Goal: Information Seeking & Learning: Learn about a topic

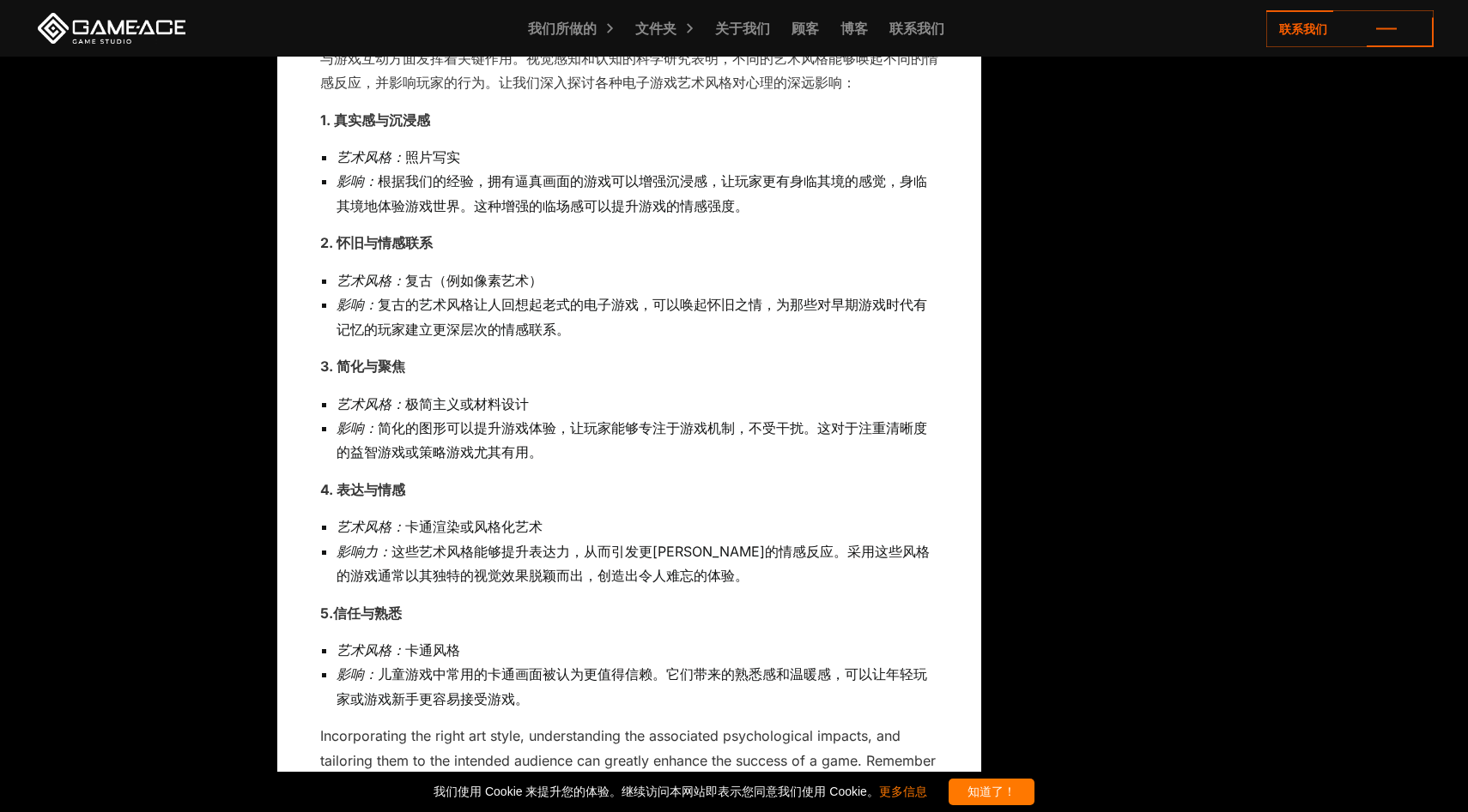
scroll to position [3025, 0]
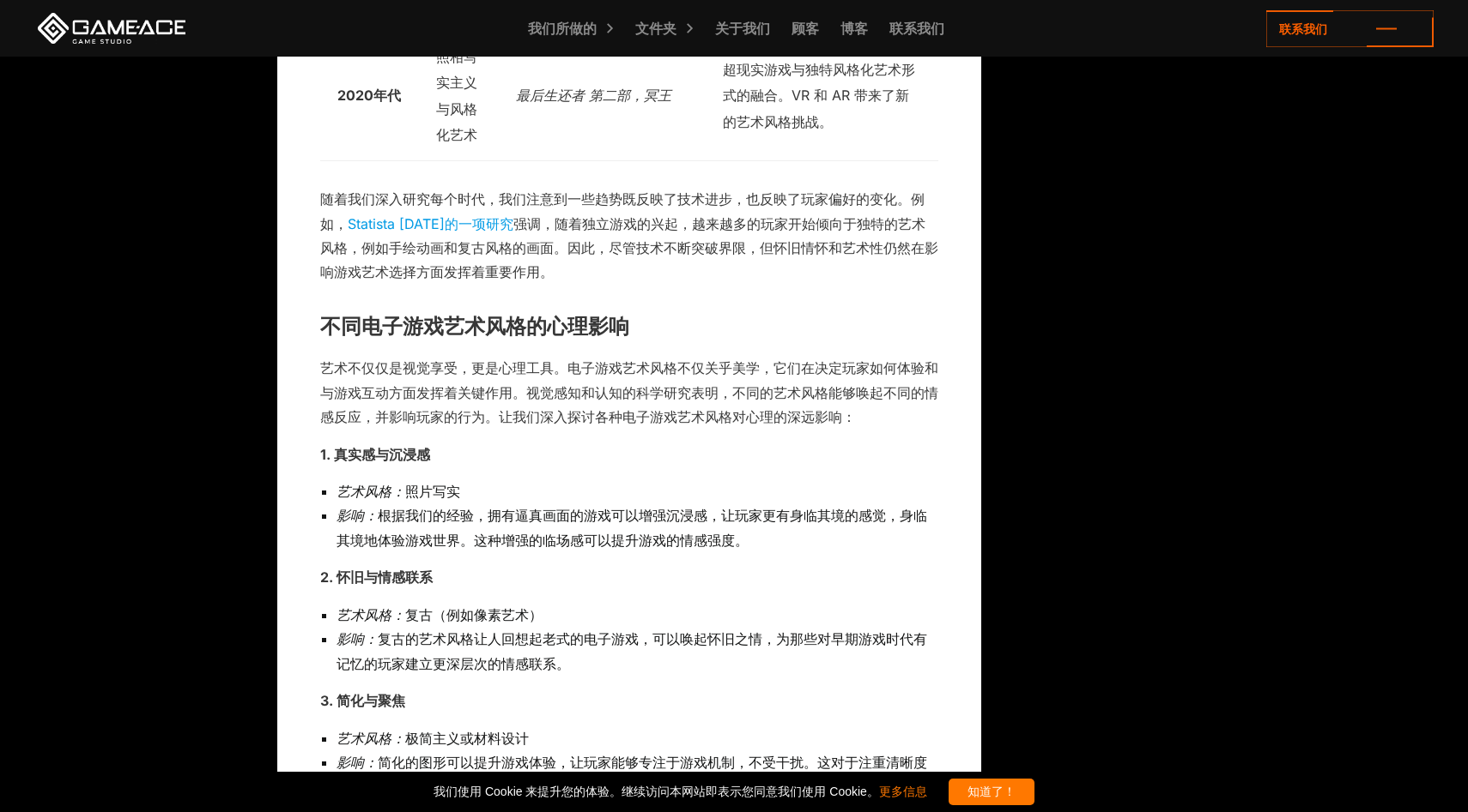
click at [666, 443] on p "1. 真实感与沉浸感" at bounding box center [629, 454] width 618 height 24
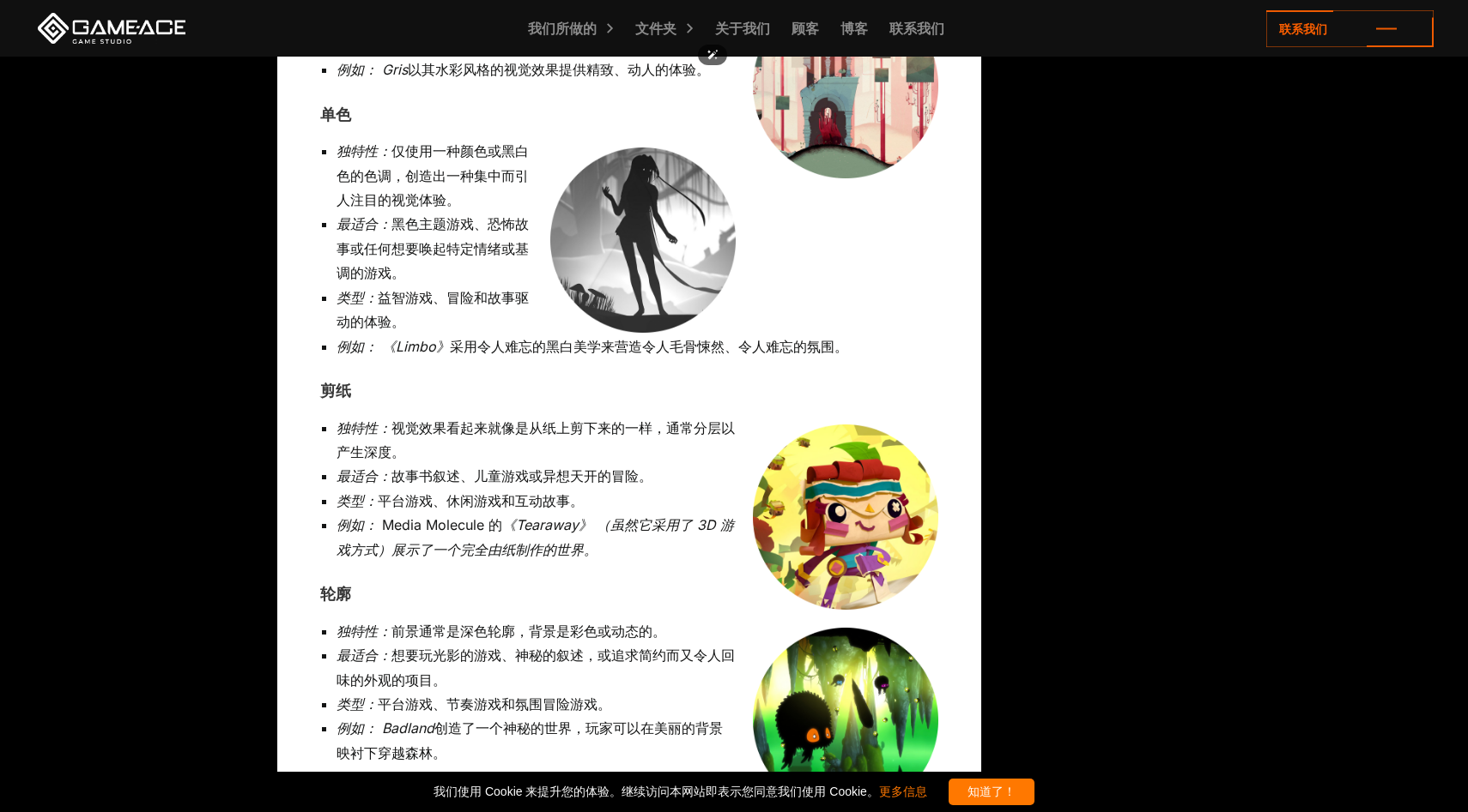
scroll to position [6515, 0]
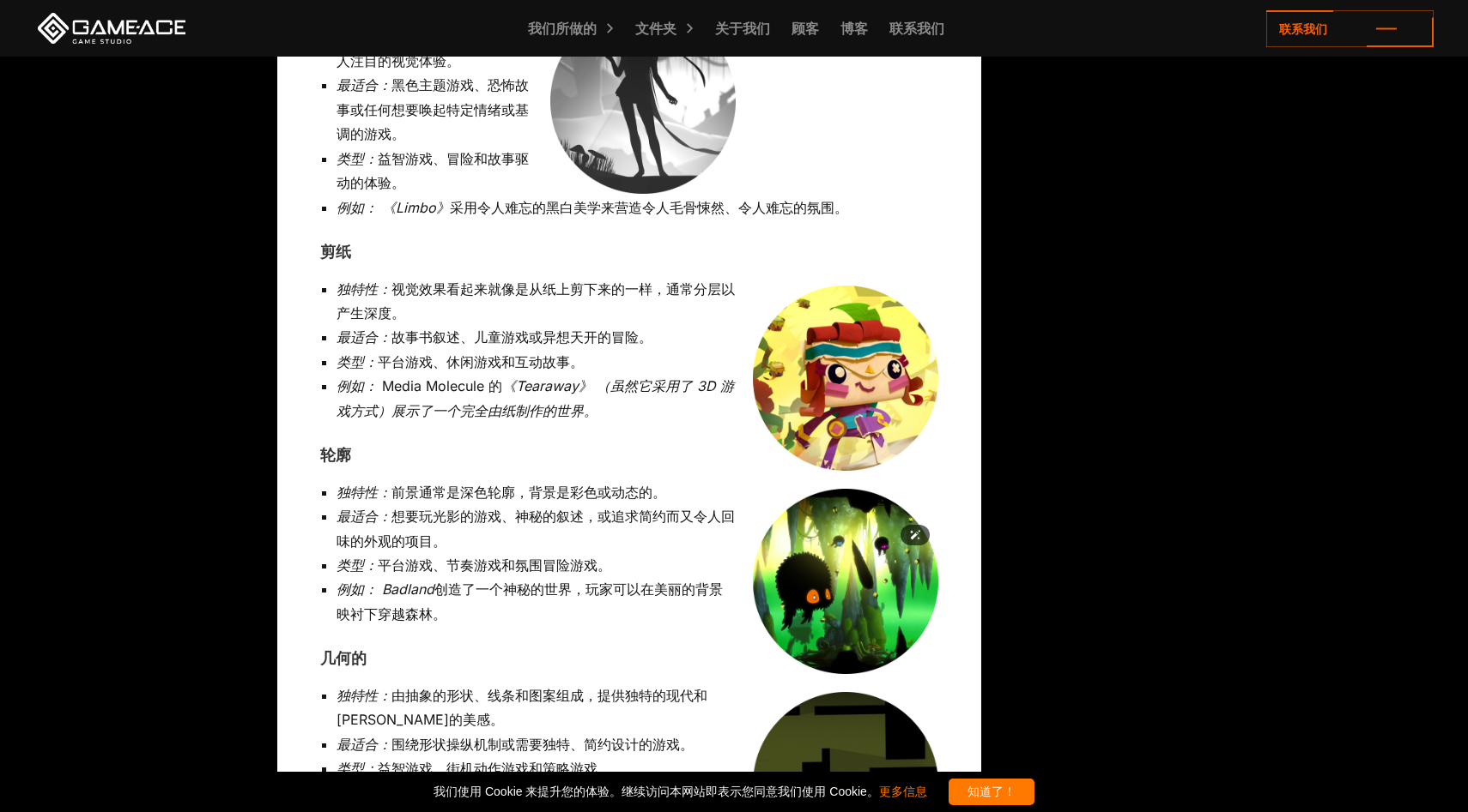
click at [812, 489] on img at bounding box center [845, 581] width 185 height 185
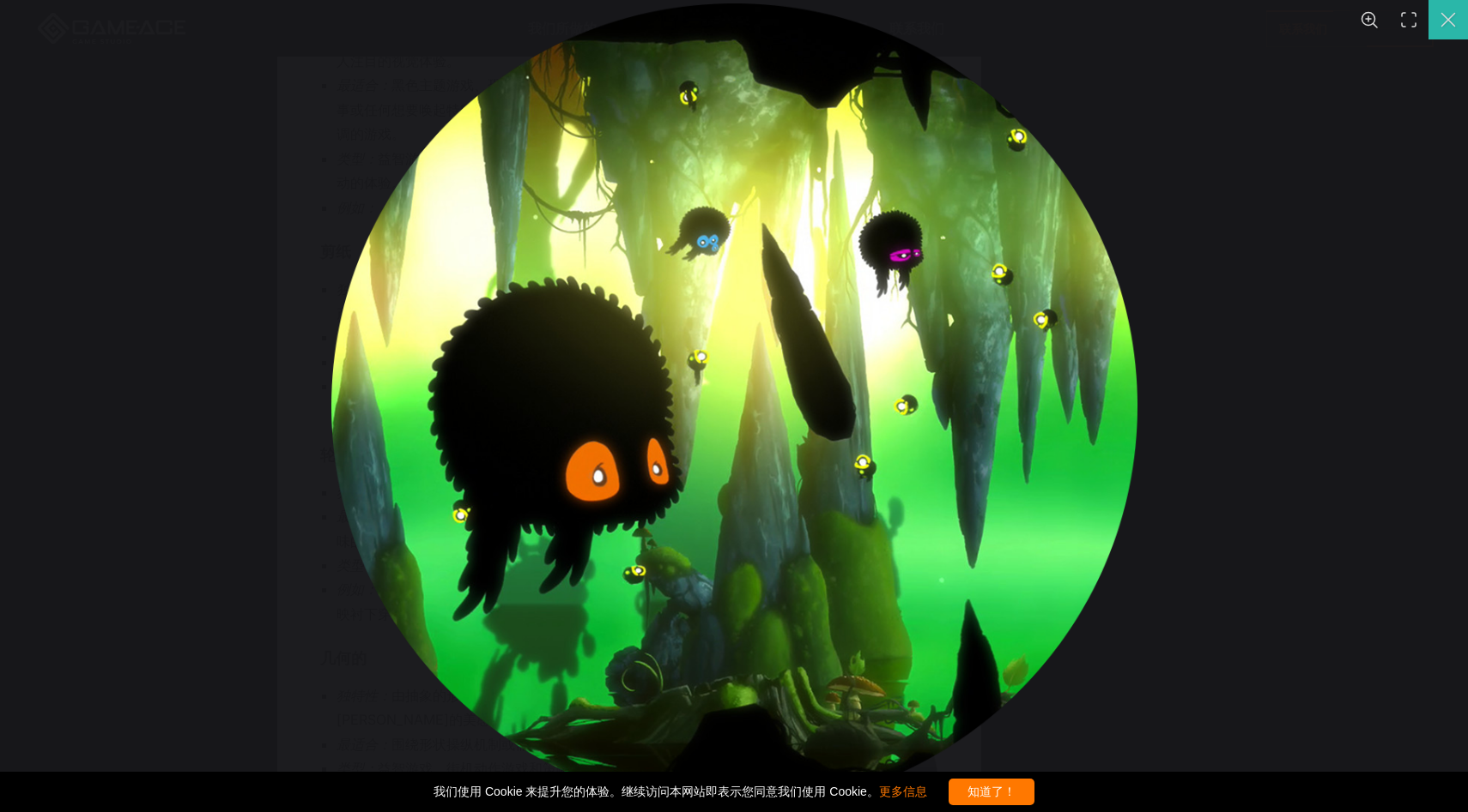
click at [1432, 13] on button "You can close this modal content with the ESC key" at bounding box center [1448, 20] width 40 height 40
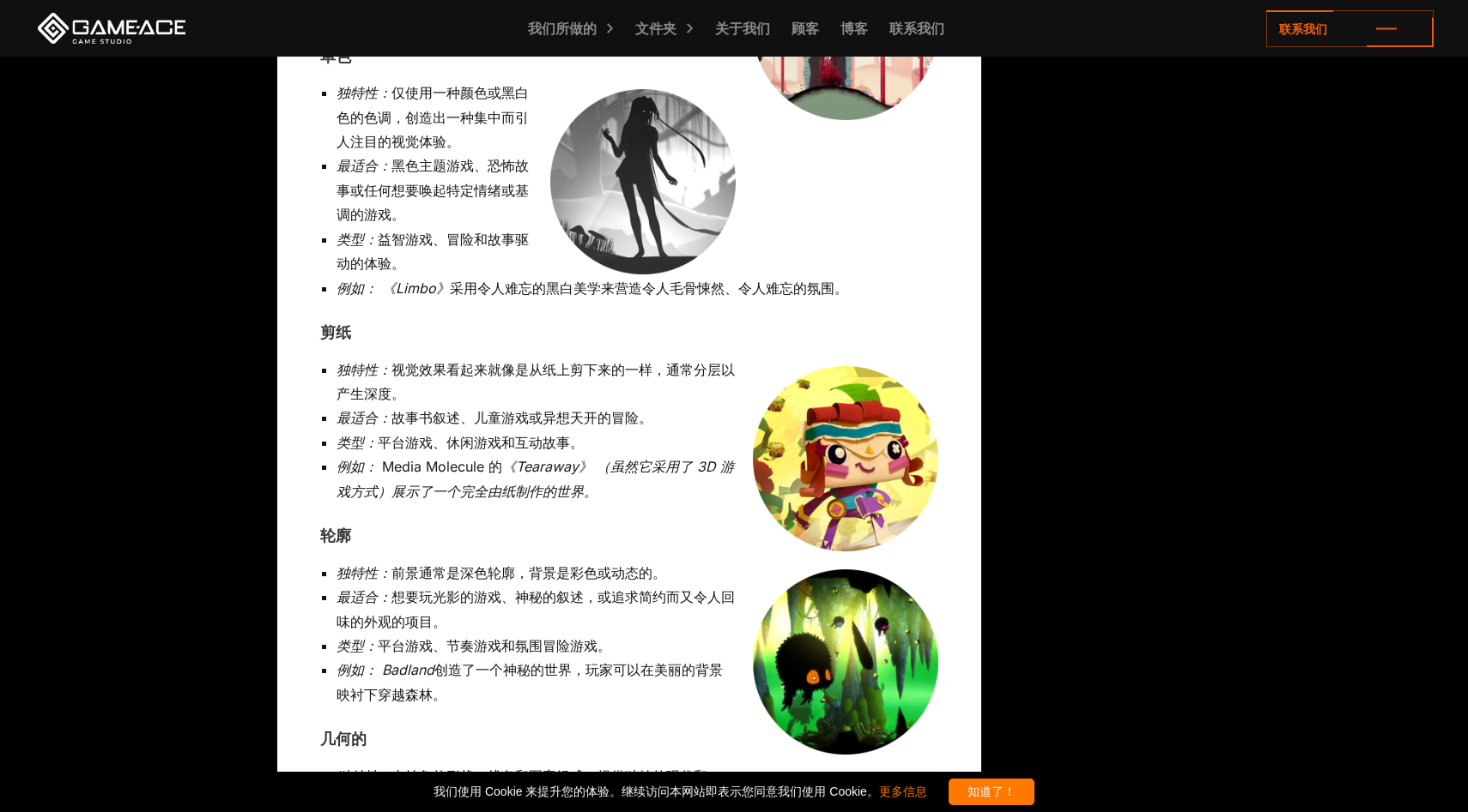
scroll to position [6375, 0]
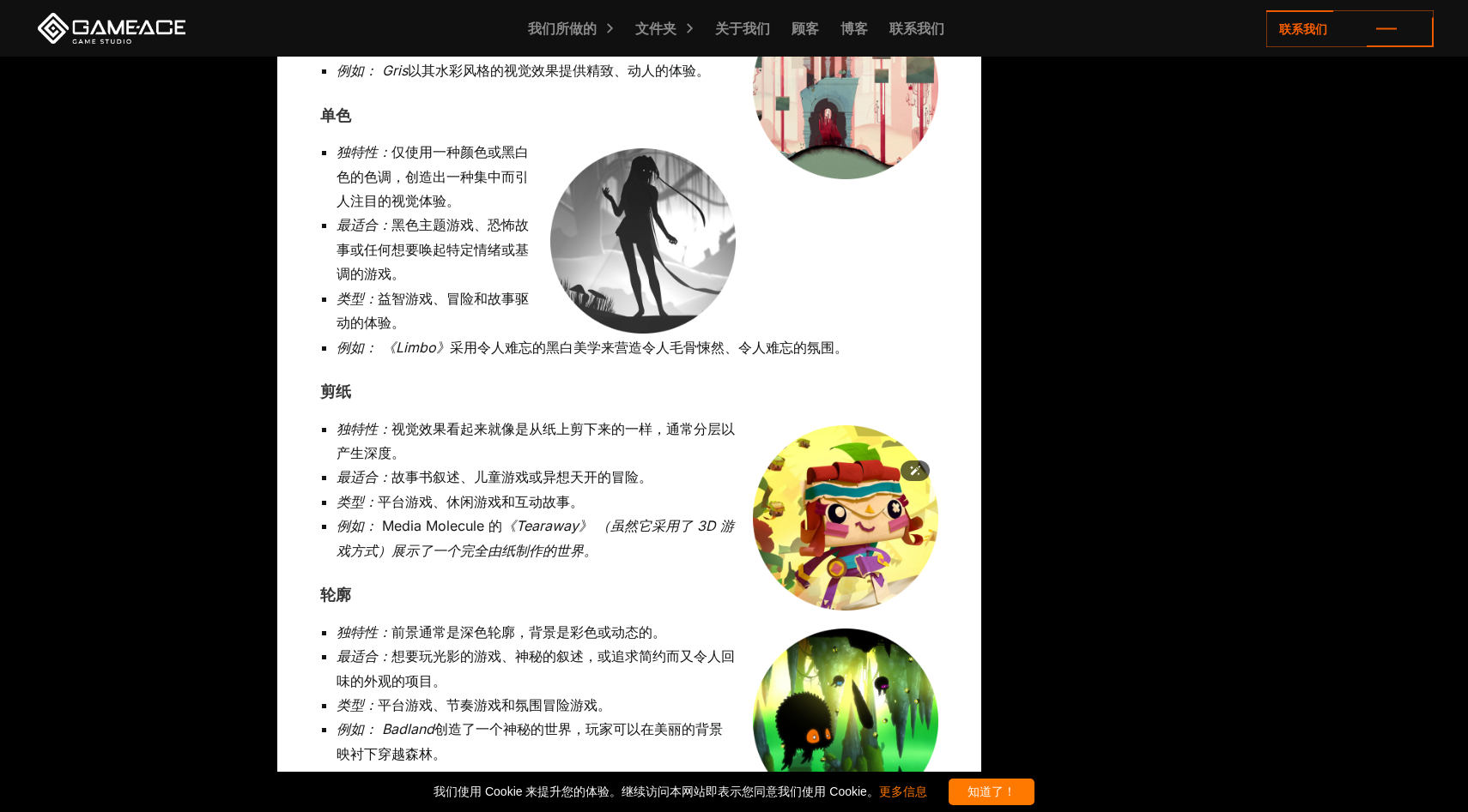
click at [874, 425] on img at bounding box center [845, 518] width 185 height 185
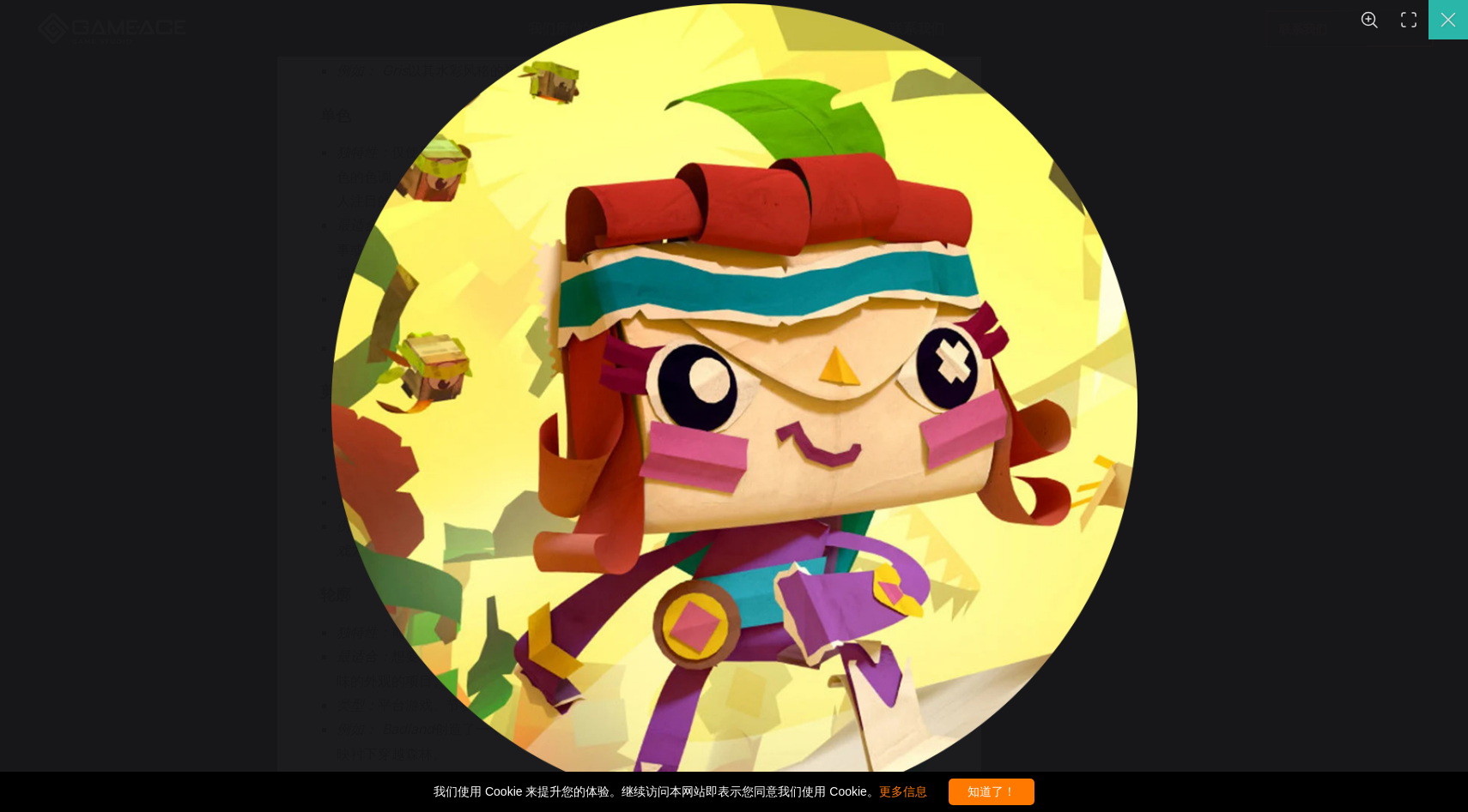
click at [1448, 17] on button "You can close this modal content with the ESC key" at bounding box center [1448, 20] width 40 height 40
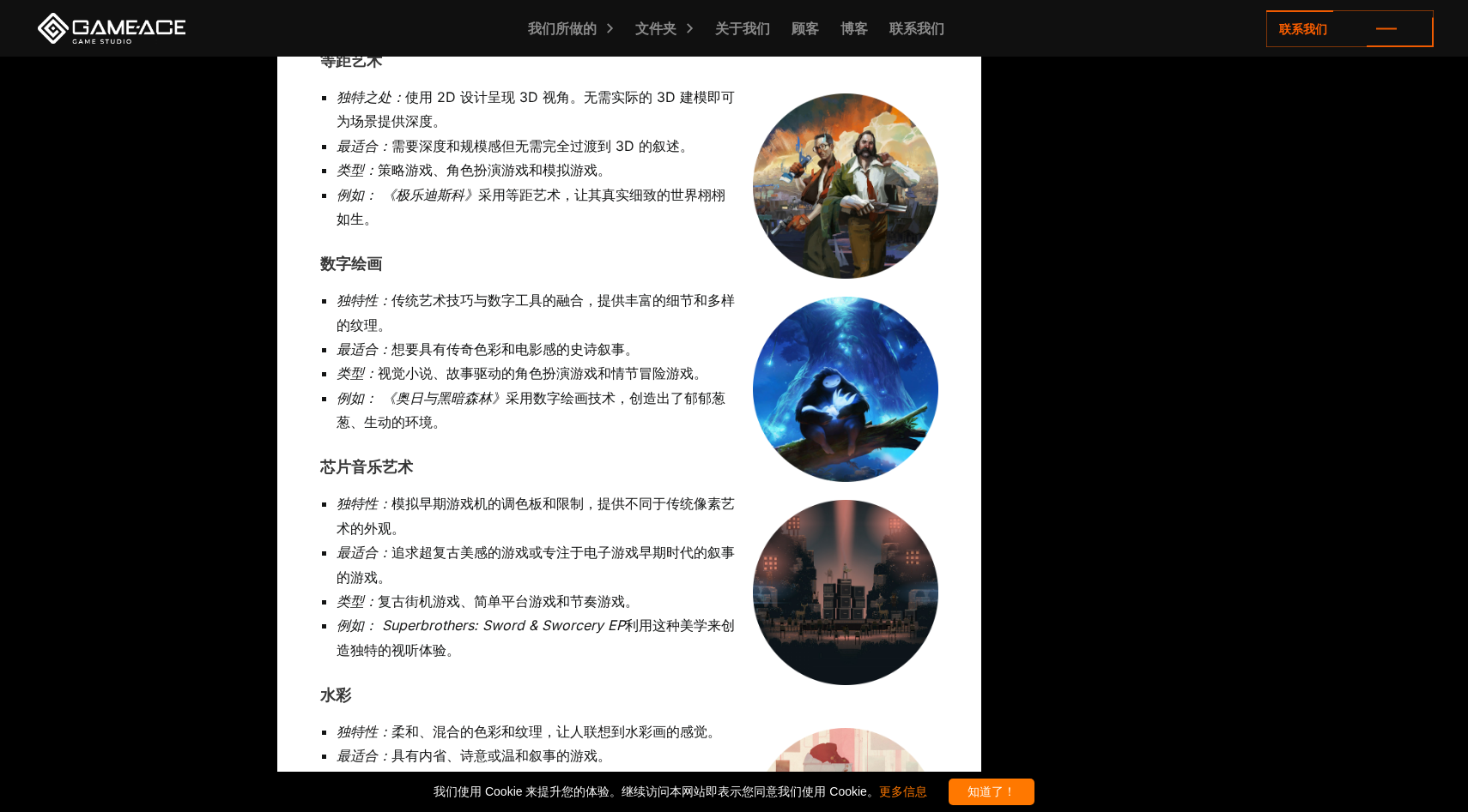
scroll to position [5640, 0]
click at [857, 501] on img at bounding box center [845, 594] width 185 height 185
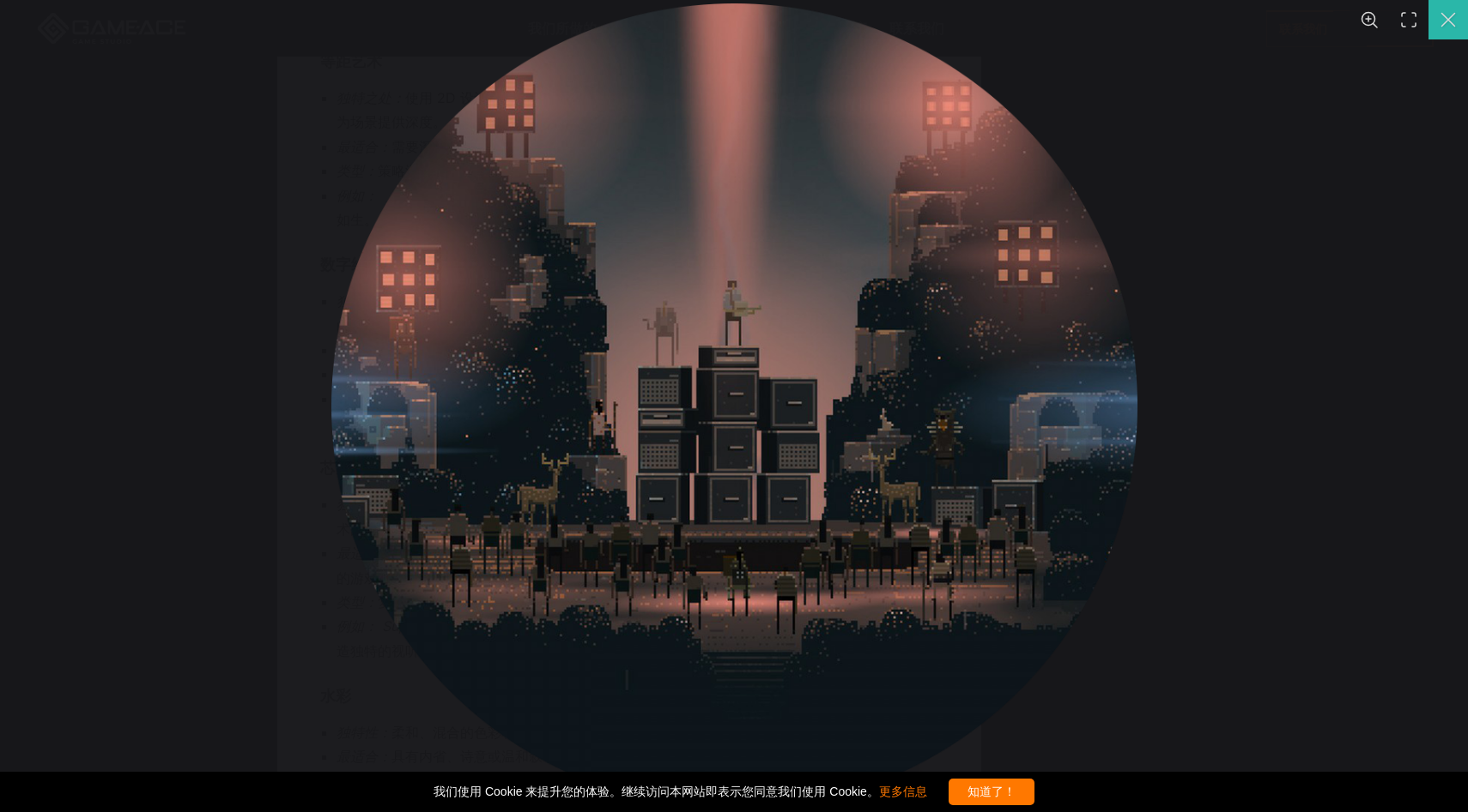
click at [1451, 25] on button "You can close this modal content with the ESC key" at bounding box center [1448, 20] width 40 height 40
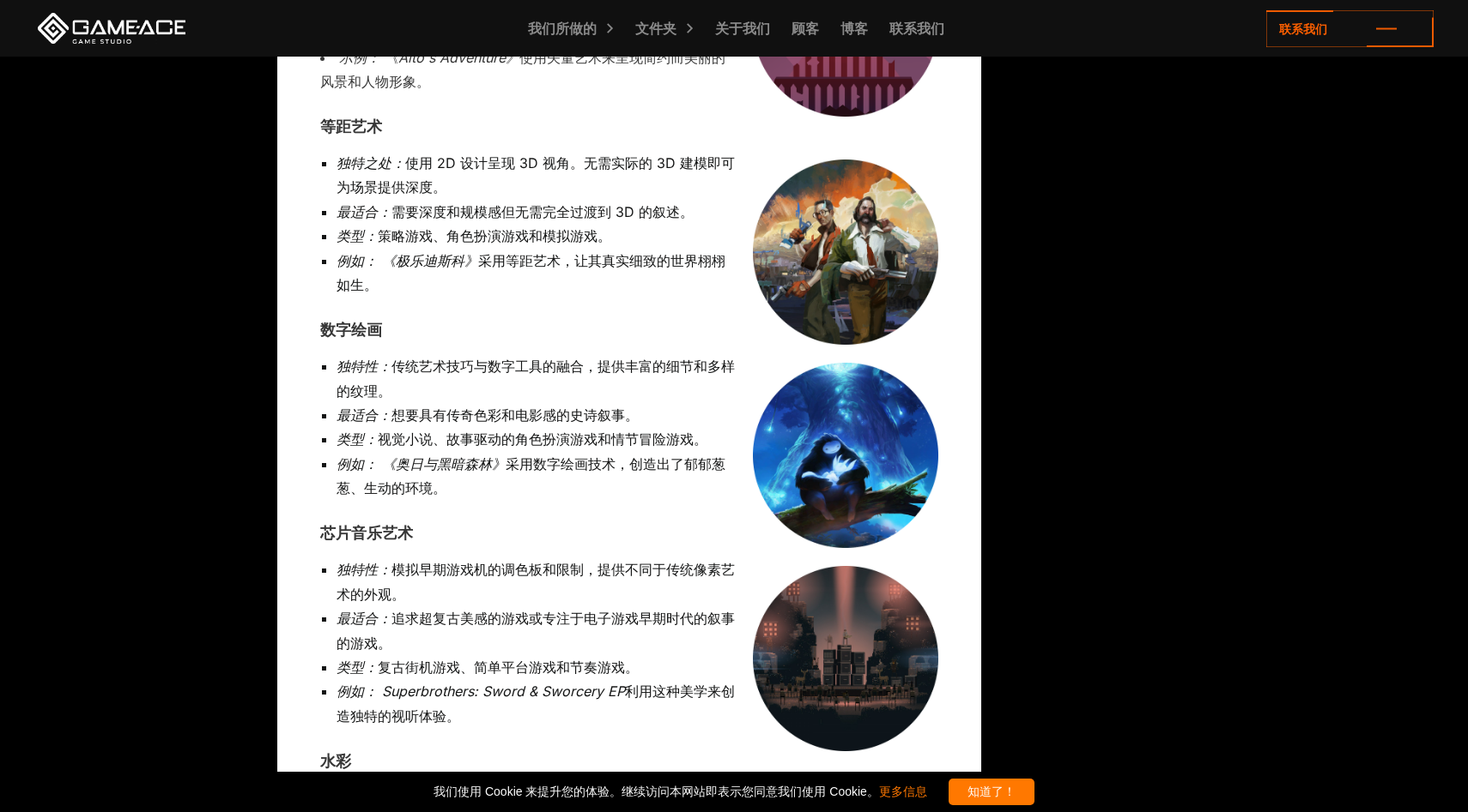
scroll to position [5526, 0]
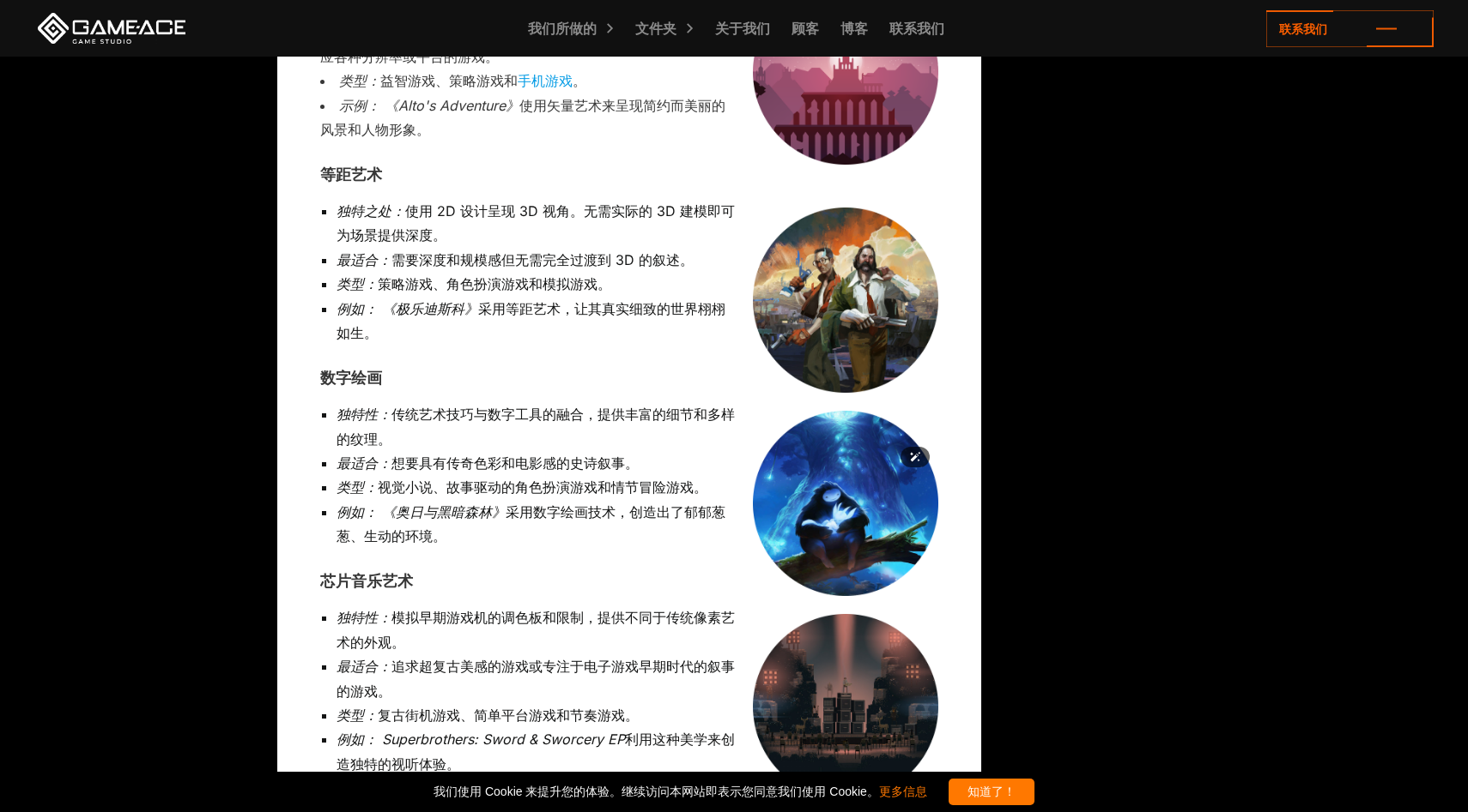
click at [798, 411] on img at bounding box center [845, 503] width 185 height 185
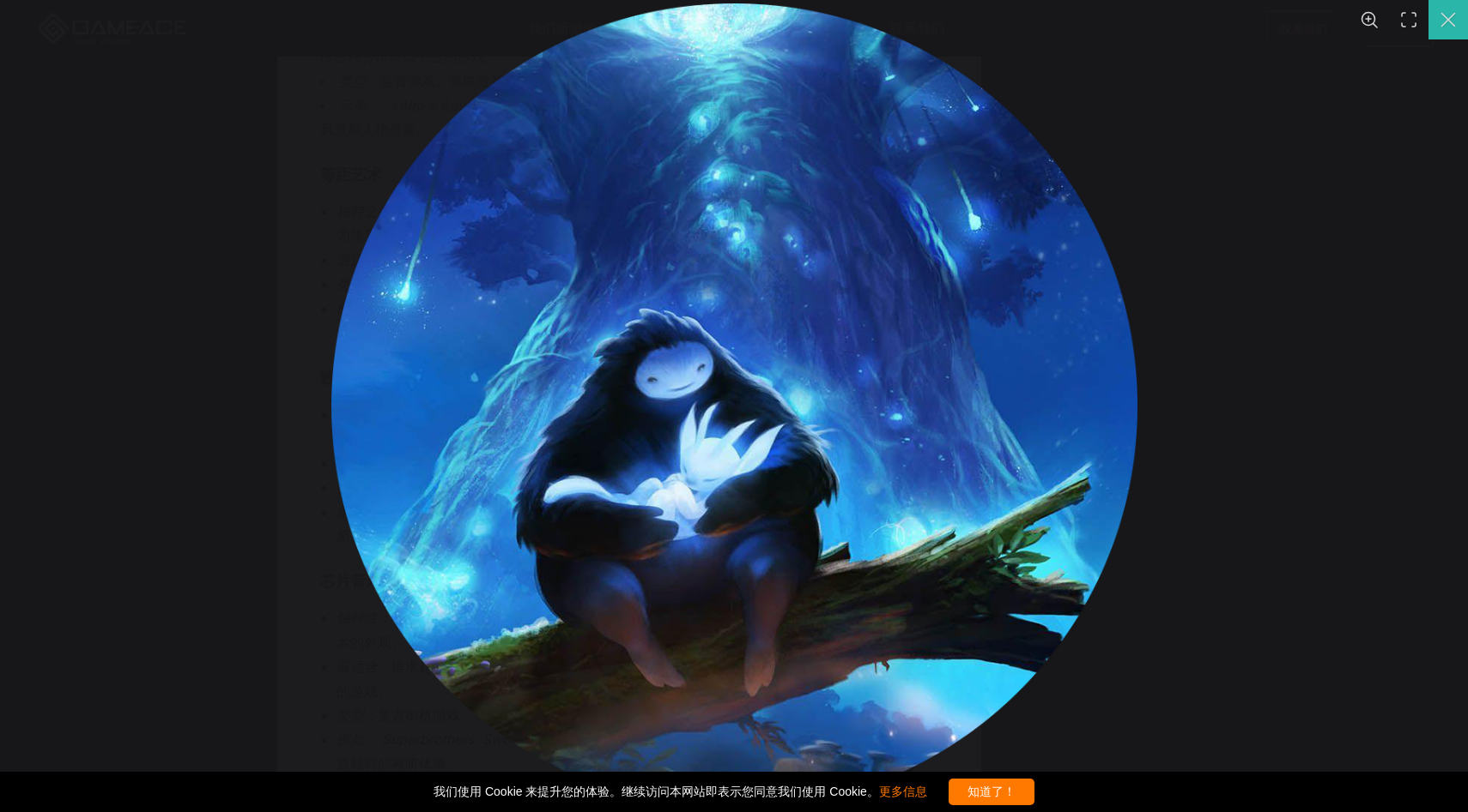
click at [1446, 31] on button "You can close this modal content with the ESC key" at bounding box center [1448, 20] width 40 height 40
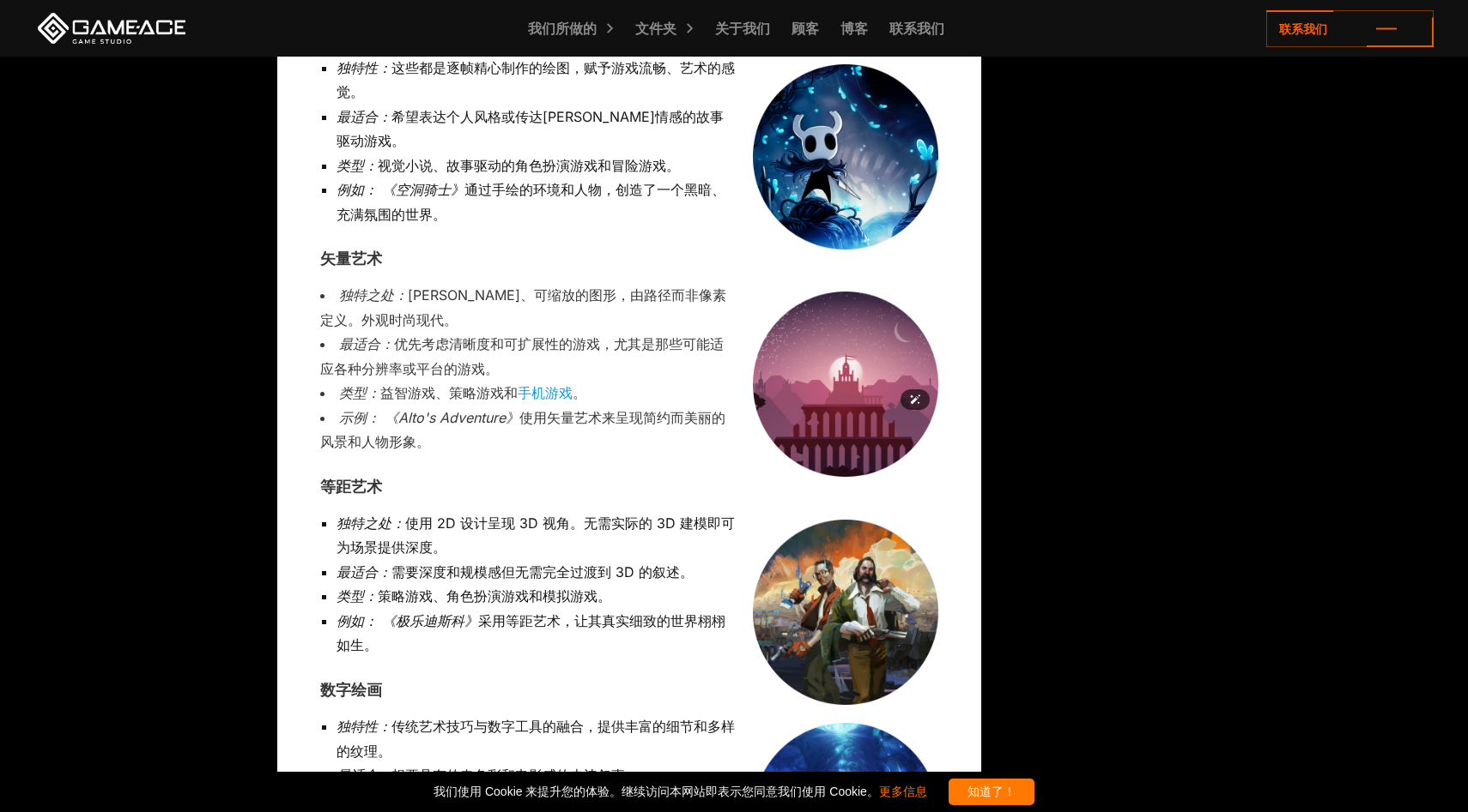
scroll to position [5152, 0]
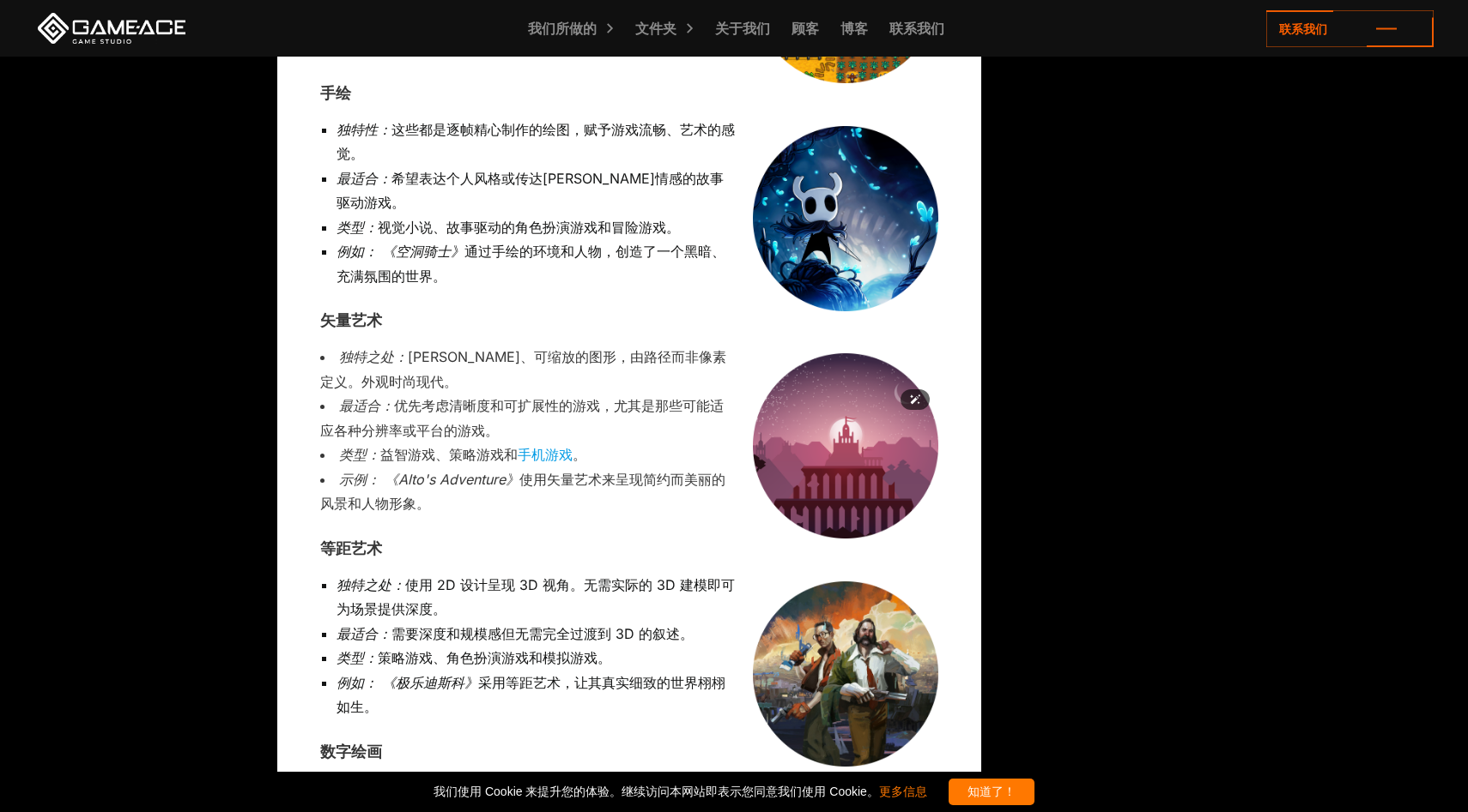
click at [825, 353] on img at bounding box center [845, 445] width 185 height 185
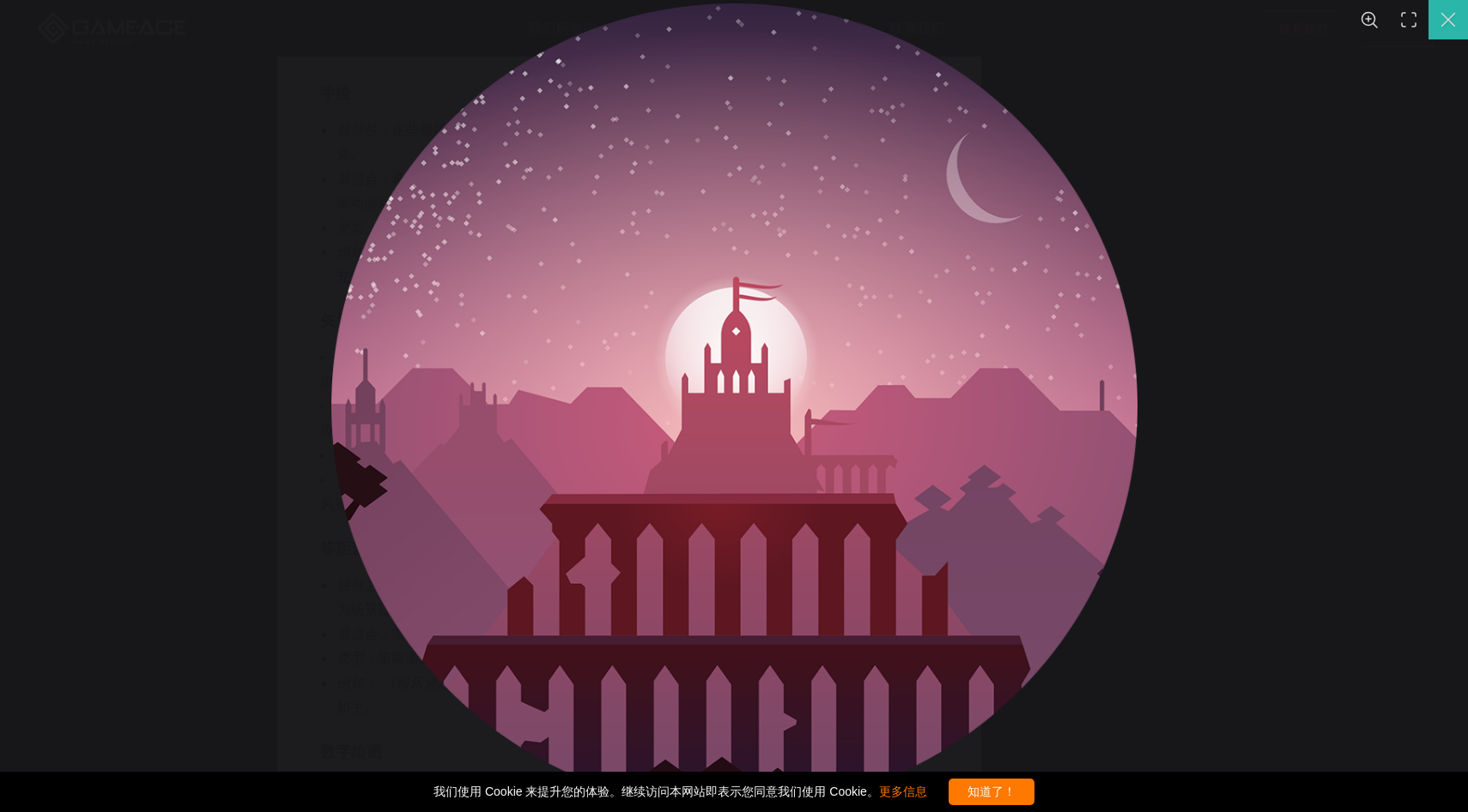
click at [1453, 23] on button "You can close this modal content with the ESC key" at bounding box center [1448, 20] width 40 height 40
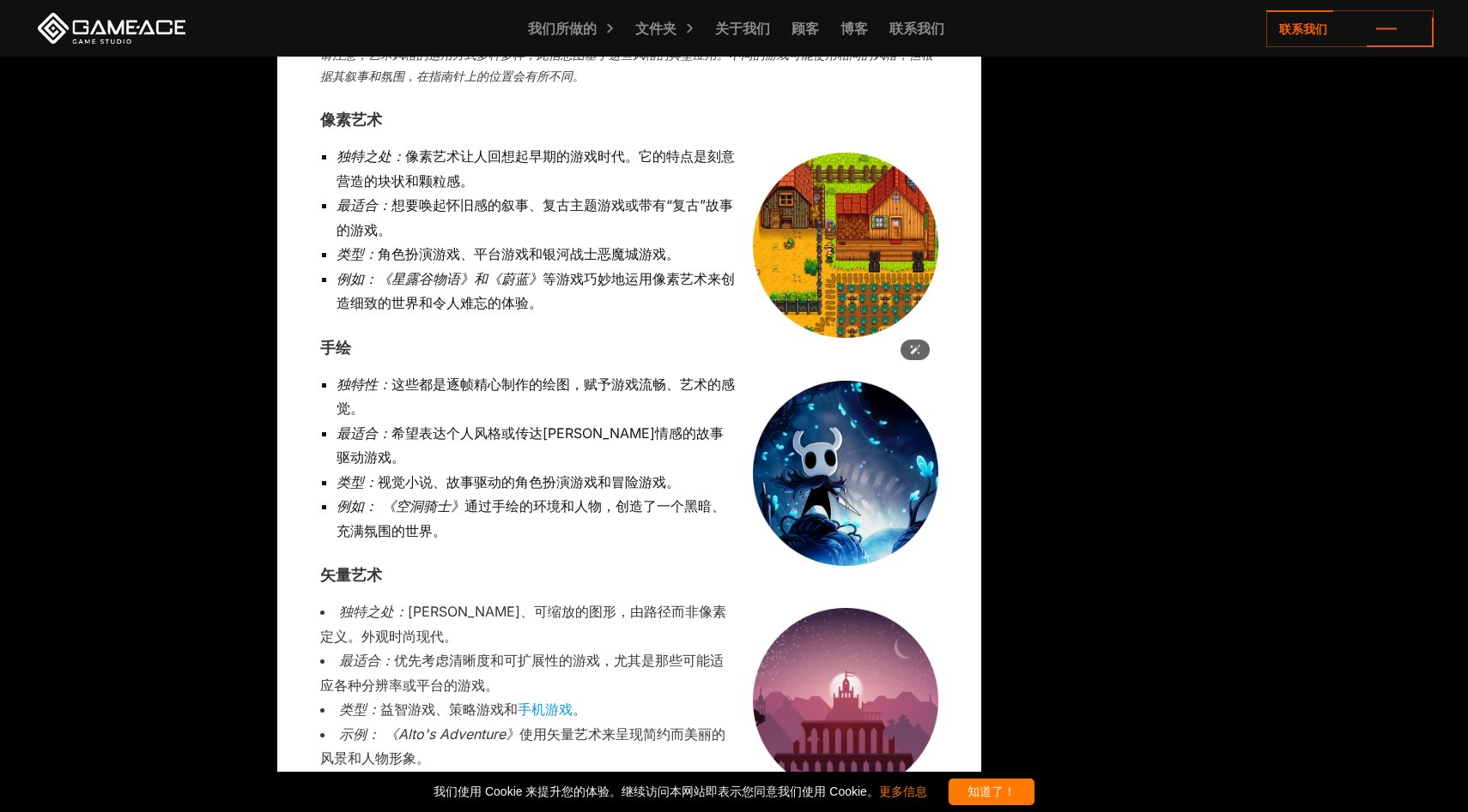
scroll to position [4829, 0]
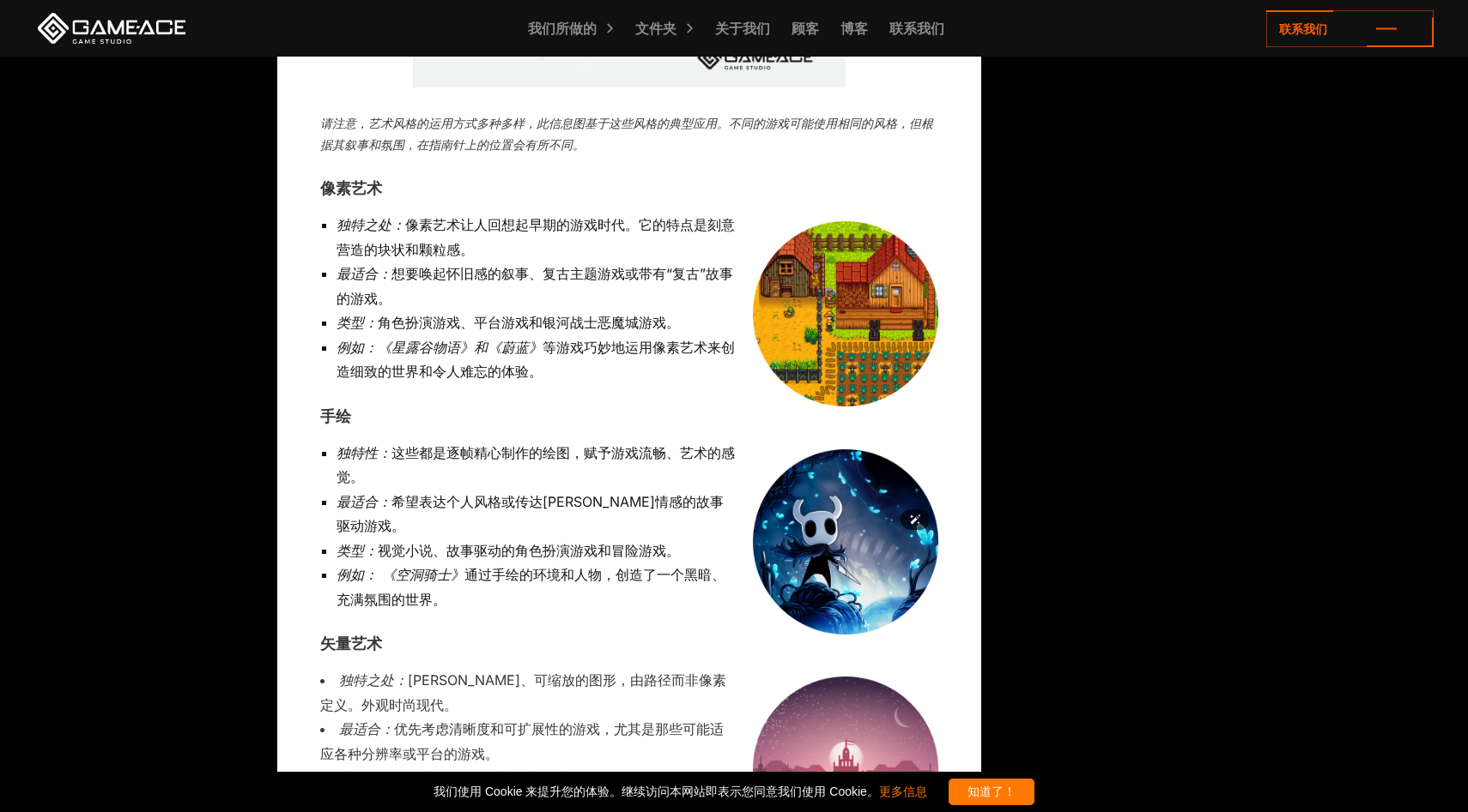
click at [827, 449] on img at bounding box center [845, 541] width 185 height 185
